Goal: Transaction & Acquisition: Purchase product/service

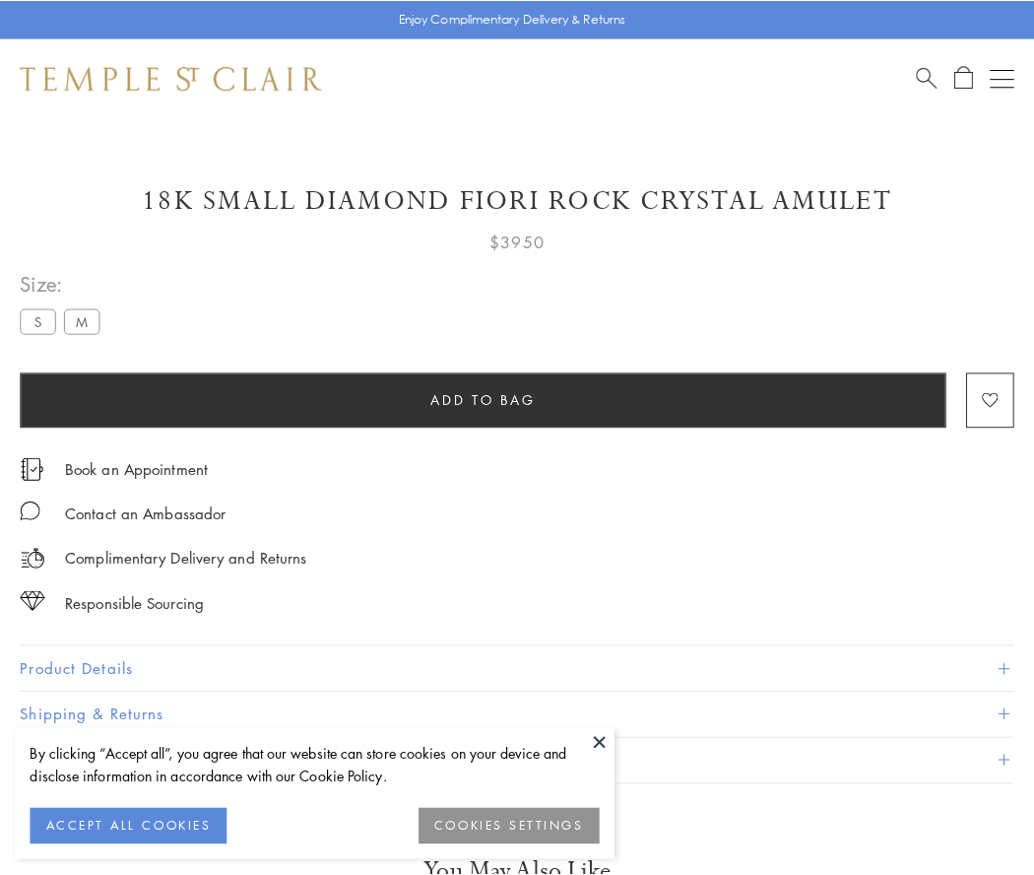
scroll to position [116, 0]
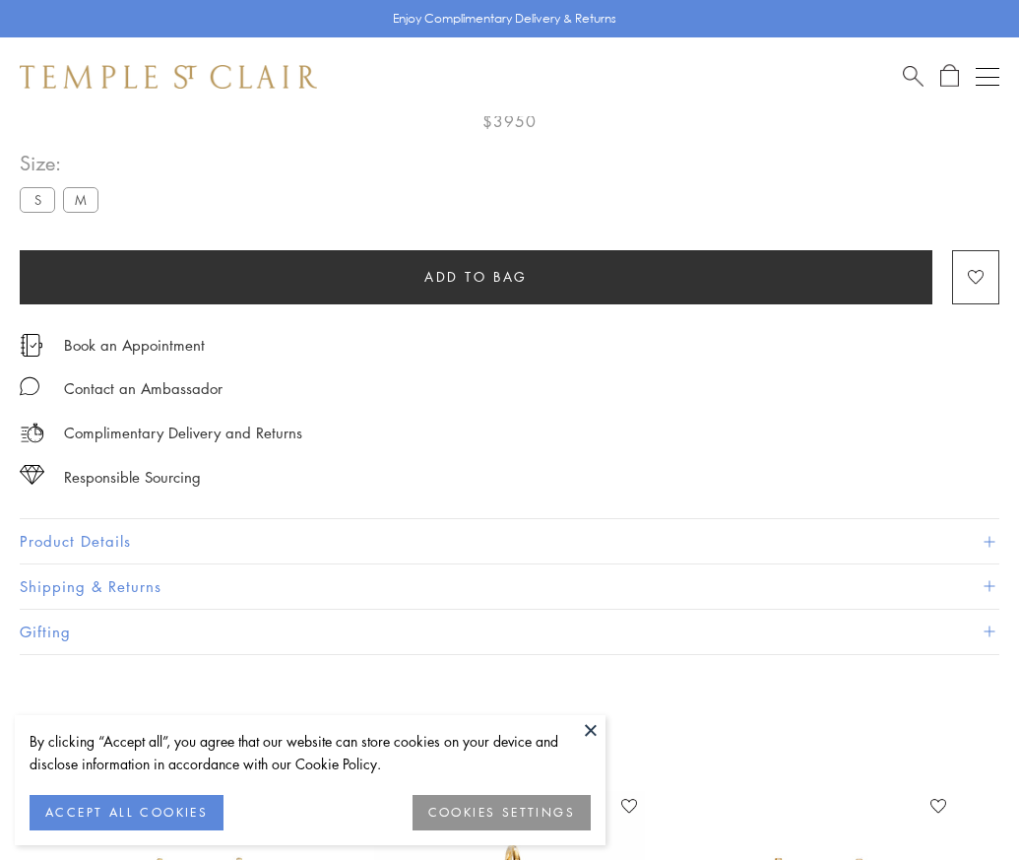
click at [476, 276] on span "Add to bag" at bounding box center [475, 277] width 103 height 22
